Goal: Transaction & Acquisition: Purchase product/service

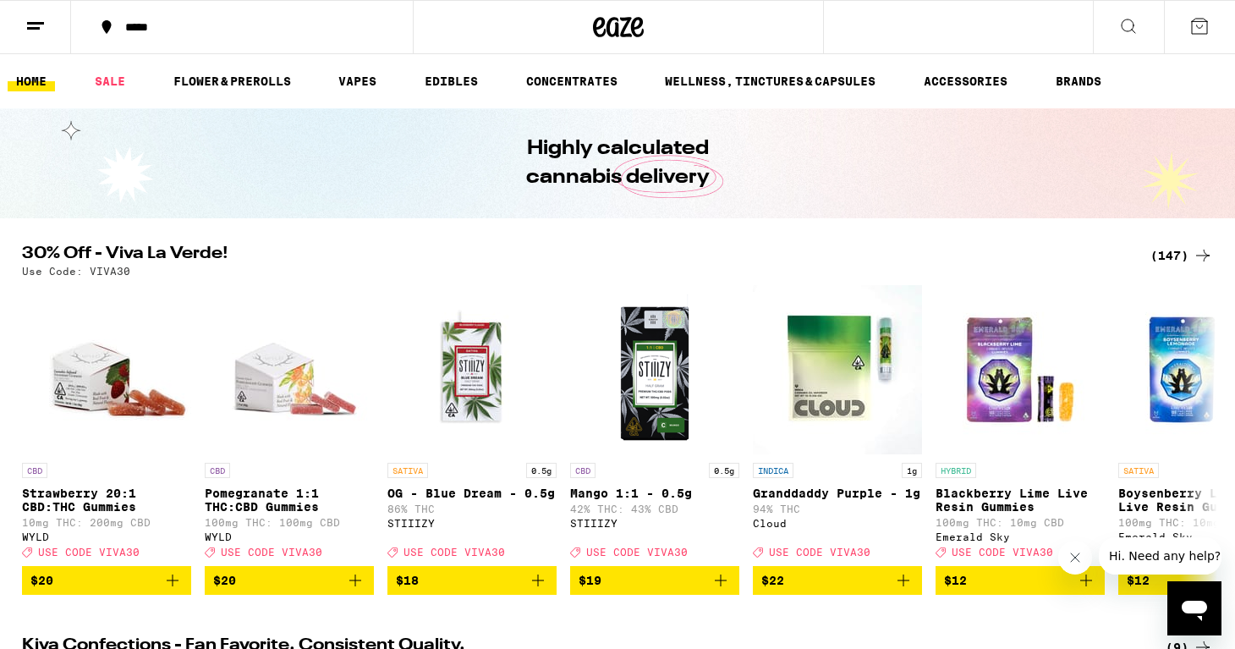
click at [1174, 257] on div "(147)" at bounding box center [1181, 255] width 63 height 20
